Goal: Transaction & Acquisition: Purchase product/service

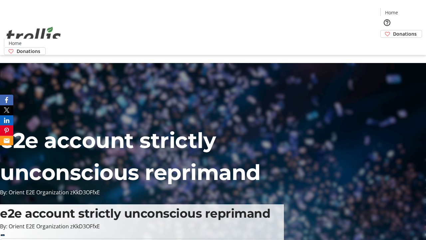
click at [393, 30] on span "Donations" at bounding box center [405, 33] width 24 height 7
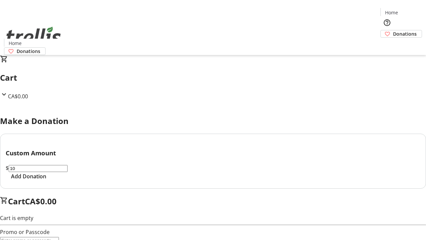
click at [46, 180] on span "Add Donation" at bounding box center [28, 176] width 35 height 8
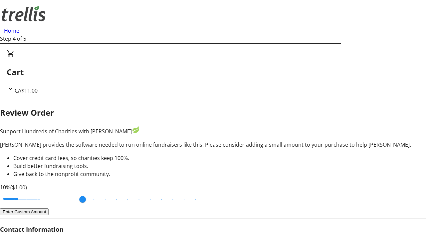
click at [49, 208] on button "Enter Custom Amount" at bounding box center [24, 211] width 49 height 7
